Goal: Information Seeking & Learning: Find contact information

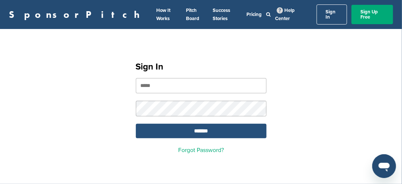
type input "**********"
click at [183, 128] on input "*******" at bounding box center [201, 131] width 131 height 14
click at [191, 124] on input "*******" at bounding box center [201, 131] width 131 height 14
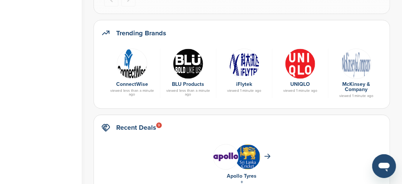
scroll to position [408, 0]
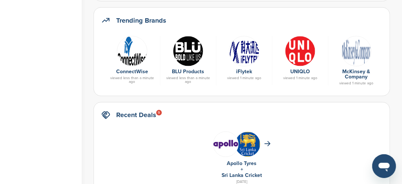
click at [133, 53] on img at bounding box center [132, 51] width 30 height 30
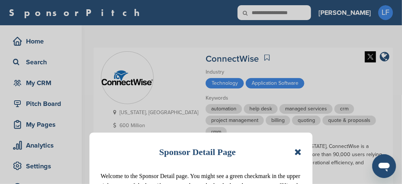
click at [301, 150] on icon at bounding box center [297, 151] width 7 height 9
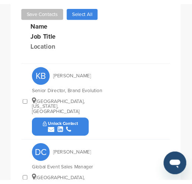
scroll to position [382, 0]
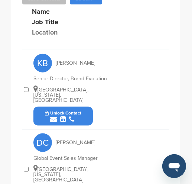
click at [82, 105] on button "Unlock Contact" at bounding box center [63, 116] width 55 height 22
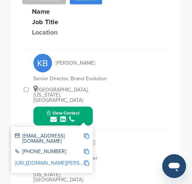
click at [86, 133] on img at bounding box center [86, 135] width 5 height 5
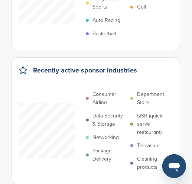
scroll to position [111, 0]
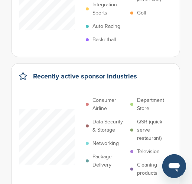
drag, startPoint x: 70, startPoint y: 52, endPoint x: 59, endPoint y: 40, distance: 15.5
click at [59, 40] on div "News Education State Fair Integration - Sports Auto Racing Basketball Cricket C…" at bounding box center [87, 2] width 137 height 88
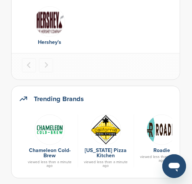
scroll to position [371, 0]
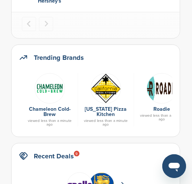
click at [54, 88] on img at bounding box center [50, 88] width 30 height 30
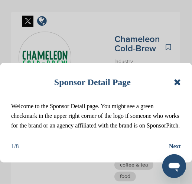
scroll to position [74, 0]
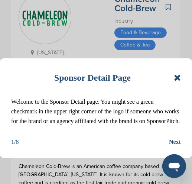
click at [177, 79] on icon at bounding box center [177, 77] width 7 height 9
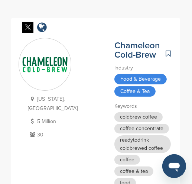
scroll to position [0, 0]
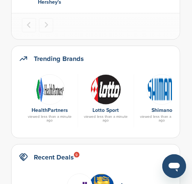
click at [58, 92] on img at bounding box center [50, 89] width 30 height 30
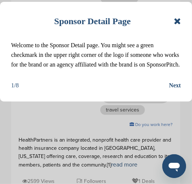
scroll to position [223, 0]
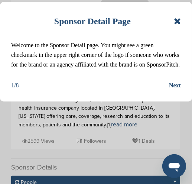
click at [178, 23] on icon at bounding box center [177, 21] width 7 height 9
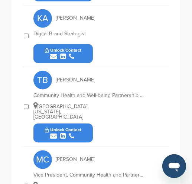
scroll to position [854, 0]
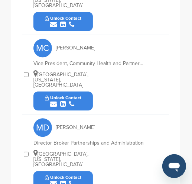
click at [82, 169] on button "Unlock Contact" at bounding box center [63, 180] width 55 height 22
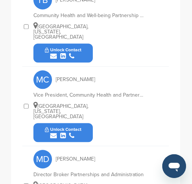
scroll to position [711, 0]
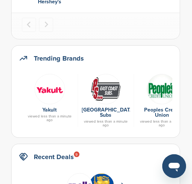
scroll to position [369, 0]
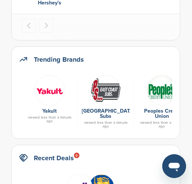
click at [53, 96] on img at bounding box center [50, 90] width 30 height 30
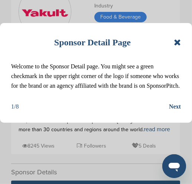
scroll to position [111, 0]
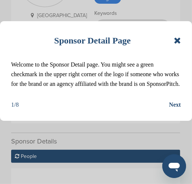
click at [179, 43] on icon at bounding box center [177, 40] width 7 height 9
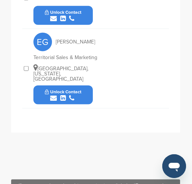
scroll to position [371, 0]
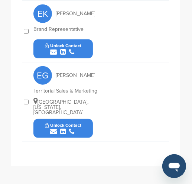
click at [84, 117] on button "Unlock Contact" at bounding box center [63, 128] width 55 height 22
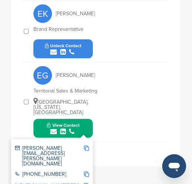
click at [88, 146] on img at bounding box center [86, 148] width 5 height 5
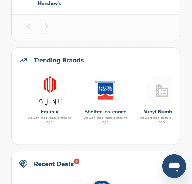
click at [48, 89] on img at bounding box center [50, 91] width 30 height 30
click at [50, 81] on img at bounding box center [50, 91] width 30 height 30
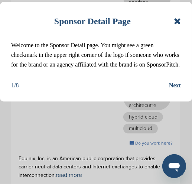
scroll to position [260, 0]
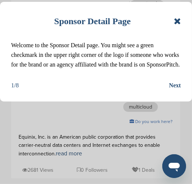
click at [177, 21] on icon at bounding box center [177, 21] width 7 height 9
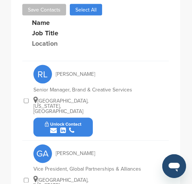
scroll to position [557, 0]
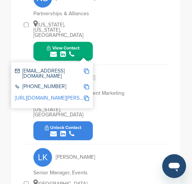
scroll to position [780, 0]
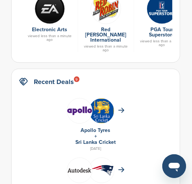
scroll to position [405, 0]
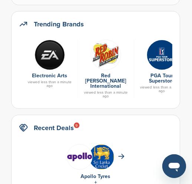
click at [43, 55] on img at bounding box center [50, 55] width 30 height 30
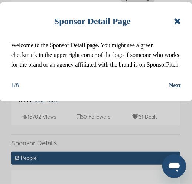
scroll to position [297, 0]
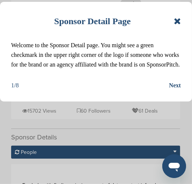
click at [178, 22] on icon at bounding box center [177, 21] width 7 height 9
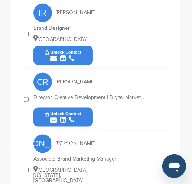
scroll to position [705, 0]
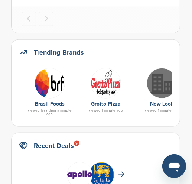
scroll to position [368, 0]
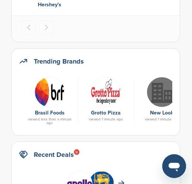
click at [46, 94] on img at bounding box center [50, 92] width 30 height 30
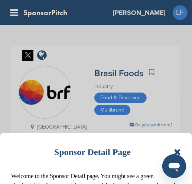
click at [177, 152] on icon at bounding box center [177, 151] width 7 height 9
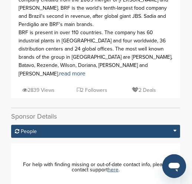
scroll to position [111, 0]
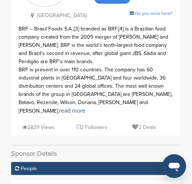
click at [77, 124] on icon at bounding box center [79, 126] width 4 height 5
click at [63, 162] on div "People" at bounding box center [95, 168] width 169 height 13
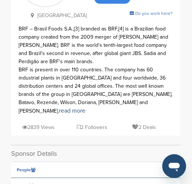
click at [63, 162] on div "People" at bounding box center [95, 170] width 169 height 16
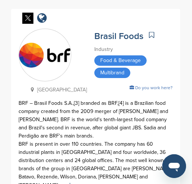
scroll to position [0, 0]
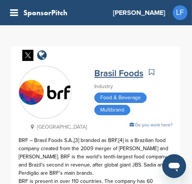
click at [98, 74] on link "Brasil Foods" at bounding box center [118, 73] width 49 height 11
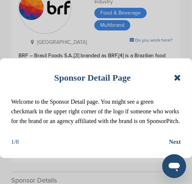
scroll to position [74, 0]
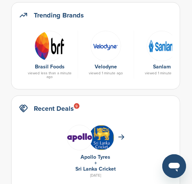
scroll to position [404, 0]
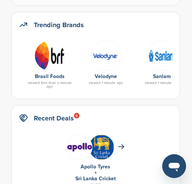
click at [109, 58] on img at bounding box center [106, 55] width 30 height 30
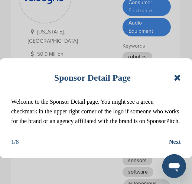
scroll to position [74, 0]
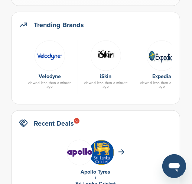
click at [103, 51] on img at bounding box center [106, 55] width 30 height 30
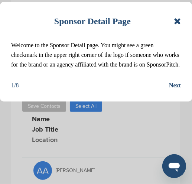
scroll to position [260, 0]
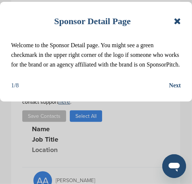
click at [175, 21] on icon at bounding box center [177, 21] width 7 height 9
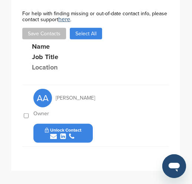
scroll to position [334, 0]
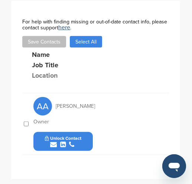
click at [77, 141] on div "submit" at bounding box center [63, 144] width 37 height 7
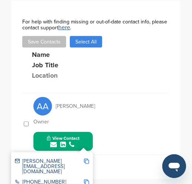
click at [85, 159] on img at bounding box center [86, 161] width 5 height 5
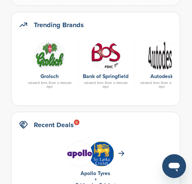
click at [55, 54] on img at bounding box center [50, 55] width 30 height 30
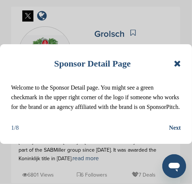
scroll to position [37, 0]
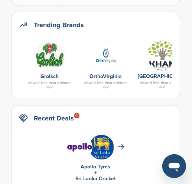
click at [105, 57] on img at bounding box center [106, 55] width 30 height 30
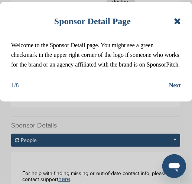
scroll to position [223, 0]
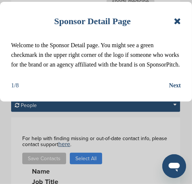
click at [179, 25] on icon at bounding box center [177, 21] width 7 height 9
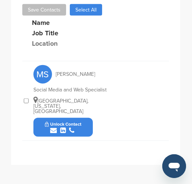
scroll to position [334, 0]
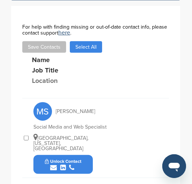
click at [85, 153] on button "Unlock Contact" at bounding box center [63, 164] width 55 height 22
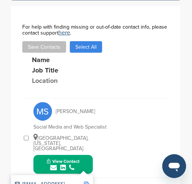
click at [86, 182] on img at bounding box center [86, 184] width 5 height 5
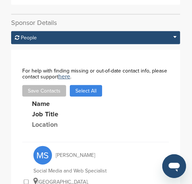
scroll to position [321, 0]
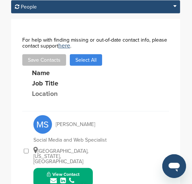
click at [76, 177] on div "submit" at bounding box center [63, 180] width 33 height 7
click at [78, 177] on div "submit" at bounding box center [63, 180] width 33 height 7
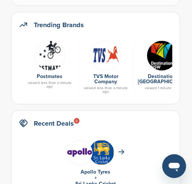
click at [49, 53] on img at bounding box center [50, 55] width 30 height 30
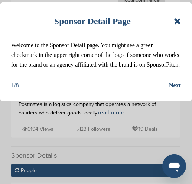
scroll to position [223, 0]
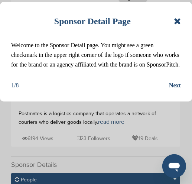
click at [179, 19] on icon at bounding box center [177, 21] width 7 height 9
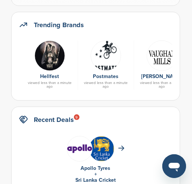
click at [49, 60] on img at bounding box center [50, 55] width 30 height 30
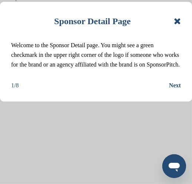
scroll to position [260, 0]
click at [177, 20] on icon at bounding box center [177, 21] width 7 height 9
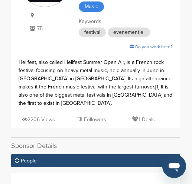
scroll to position [0, 0]
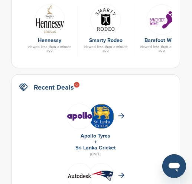
scroll to position [404, 0]
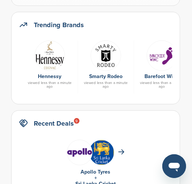
click at [51, 50] on img at bounding box center [50, 55] width 30 height 30
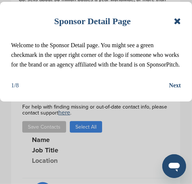
scroll to position [223, 0]
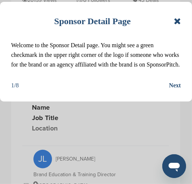
drag, startPoint x: 63, startPoint y: 54, endPoint x: 62, endPoint y: 94, distance: 39.4
click at [62, 90] on div "1/8 Next" at bounding box center [96, 86] width 170 height 10
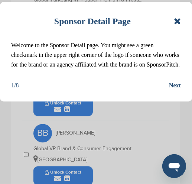
scroll to position [743, 0]
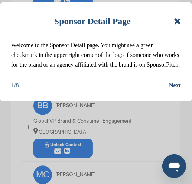
click at [80, 117] on div "Sponsor Detail Page Welcome to the Sponsor Detail page. You might see a green c…" at bounding box center [96, 92] width 192 height 184
click at [81, 116] on div "Sponsor Detail Page Welcome to the Sponsor Detail page. You might see a green c…" at bounding box center [96, 92] width 192 height 184
click at [177, 22] on icon at bounding box center [177, 21] width 7 height 9
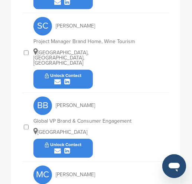
click at [84, 137] on button "Unlock Contact" at bounding box center [63, 148] width 55 height 22
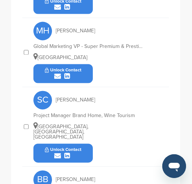
scroll to position [594, 0]
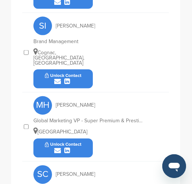
click at [81, 147] on div "submit" at bounding box center [63, 150] width 37 height 7
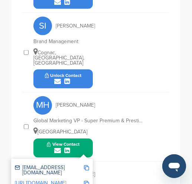
click at [88, 165] on img at bounding box center [86, 167] width 5 height 5
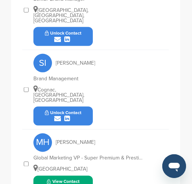
scroll to position [520, 0]
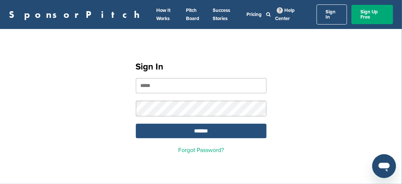
type input "**********"
click at [208, 128] on input "*******" at bounding box center [201, 131] width 131 height 14
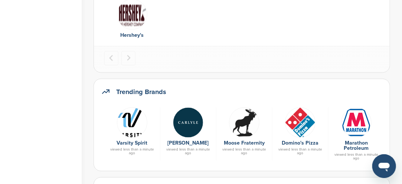
scroll to position [371, 0]
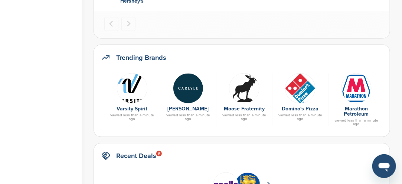
click at [298, 95] on img at bounding box center [300, 88] width 30 height 30
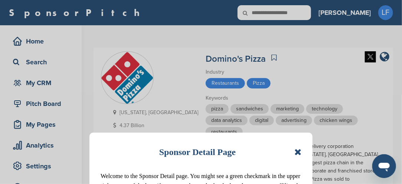
click at [299, 155] on icon at bounding box center [297, 151] width 7 height 9
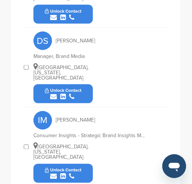
scroll to position [604, 0]
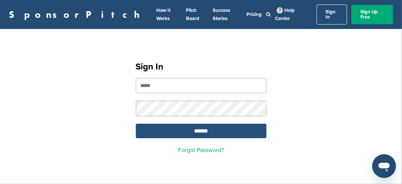
type input "**********"
click at [208, 126] on input "*******" at bounding box center [201, 131] width 131 height 14
click at [209, 124] on input "*******" at bounding box center [201, 131] width 131 height 14
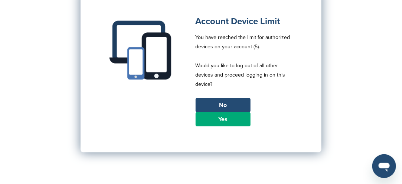
scroll to position [74, 0]
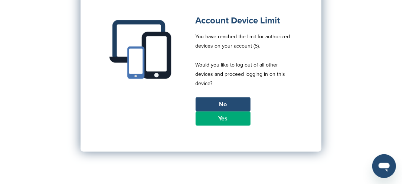
click at [225, 118] on link "Yes" at bounding box center [223, 118] width 55 height 14
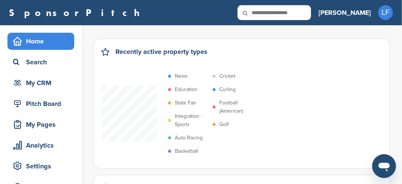
click at [307, 14] on input "text" at bounding box center [275, 12] width 74 height 15
type input "**********"
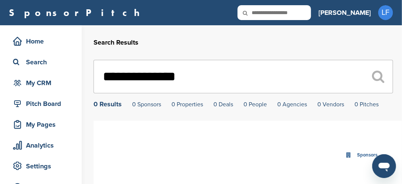
click at [311, 15] on input "text" at bounding box center [275, 12] width 74 height 15
type input "**********"
click at [311, 14] on input "text" at bounding box center [275, 12] width 74 height 15
click at [311, 13] on input "text" at bounding box center [275, 12] width 74 height 15
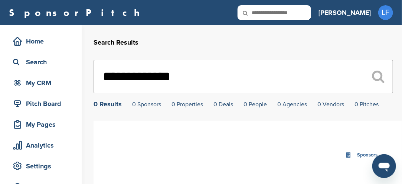
click at [311, 14] on input "text" at bounding box center [275, 12] width 74 height 15
type input "**********"
click at [311, 14] on input "text" at bounding box center [275, 12] width 74 height 15
type input "*****"
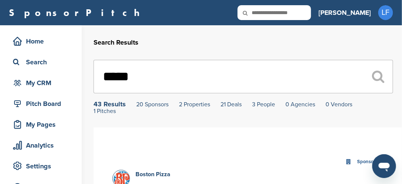
click at [106, 104] on div "43 Results" at bounding box center [110, 104] width 32 height 7
click at [110, 106] on div "43 Results" at bounding box center [110, 104] width 32 height 7
click at [107, 105] on div "43 Results" at bounding box center [110, 104] width 32 height 7
click at [147, 104] on link "20 Sponsors" at bounding box center [152, 104] width 32 height 7
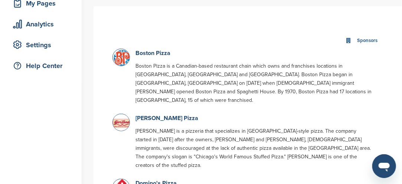
scroll to position [147, 0]
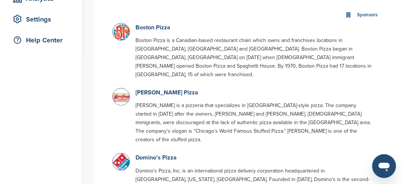
click at [121, 153] on img at bounding box center [122, 162] width 19 height 19
click at [122, 153] on img at bounding box center [122, 162] width 19 height 19
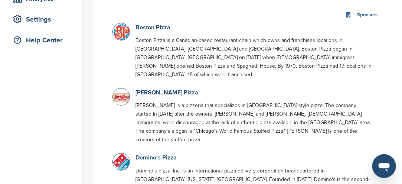
click at [158, 154] on link "Domino's Pizza" at bounding box center [156, 157] width 41 height 7
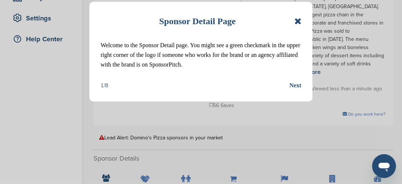
scroll to position [149, 0]
click at [301, 24] on icon at bounding box center [297, 21] width 7 height 9
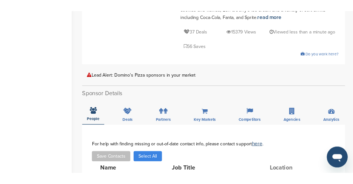
scroll to position [223, 0]
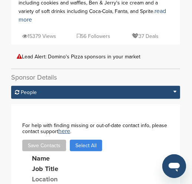
scroll to position [394, 0]
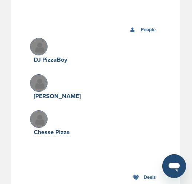
scroll to position [2668, 0]
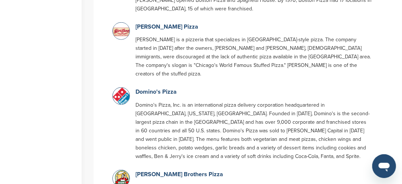
scroll to position [149, 0]
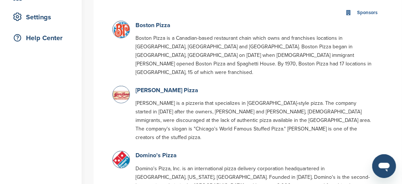
click at [118, 29] on img at bounding box center [122, 30] width 19 height 19
click at [121, 31] on img at bounding box center [122, 30] width 19 height 19
click at [153, 26] on link "Boston Pizza" at bounding box center [153, 25] width 35 height 7
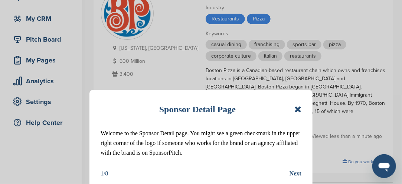
scroll to position [74, 0]
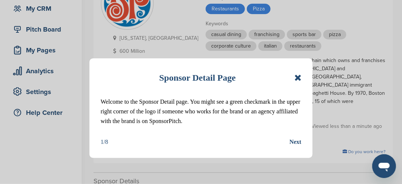
click at [296, 74] on icon at bounding box center [297, 77] width 7 height 9
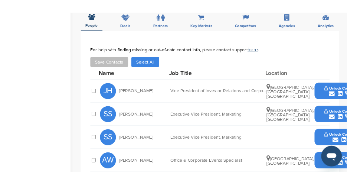
scroll to position [260, 0]
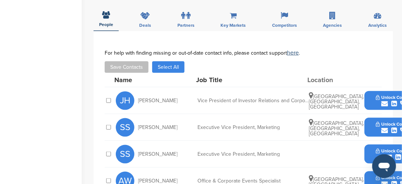
click at [379, 154] on div "submit" at bounding box center [394, 157] width 37 height 7
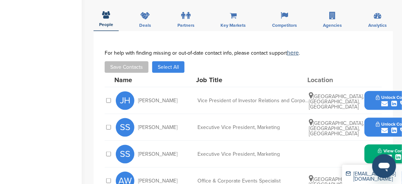
click at [379, 154] on div "submit" at bounding box center [394, 157] width 33 height 7
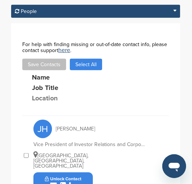
scroll to position [365, 0]
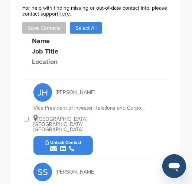
scroll to position [402, 0]
